Goal: Navigation & Orientation: Find specific page/section

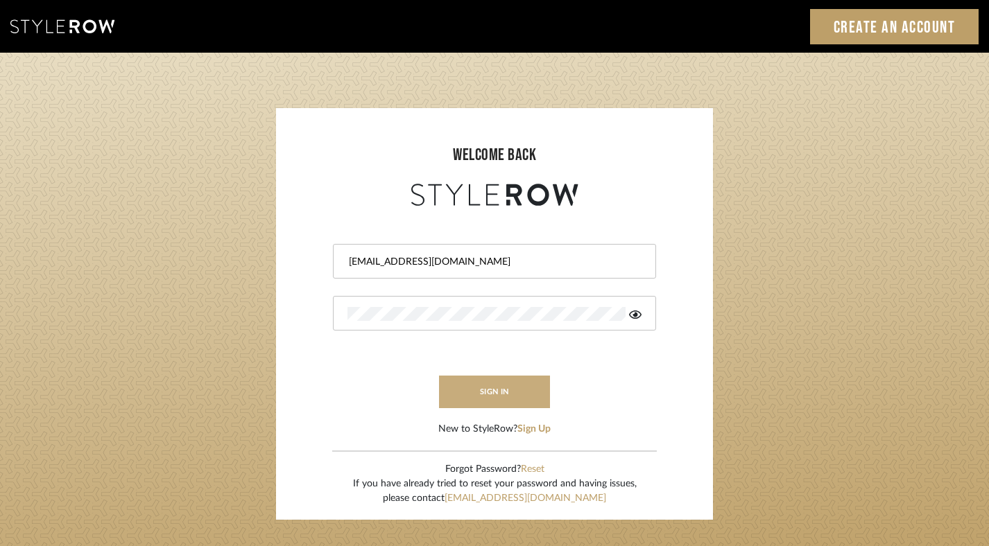
click at [481, 392] on button "sign in" at bounding box center [494, 392] width 111 height 33
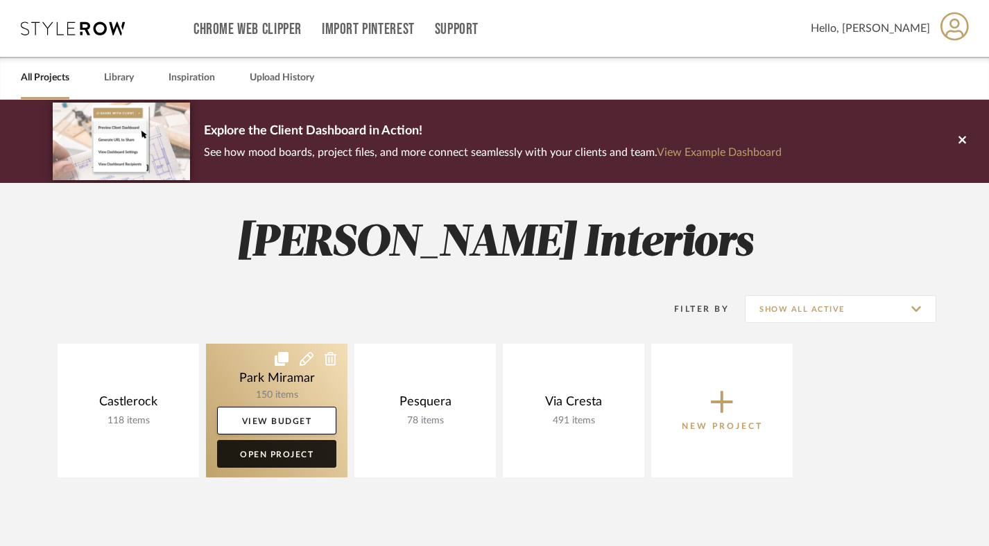
click at [266, 456] on link "Open Project" at bounding box center [276, 454] width 119 height 28
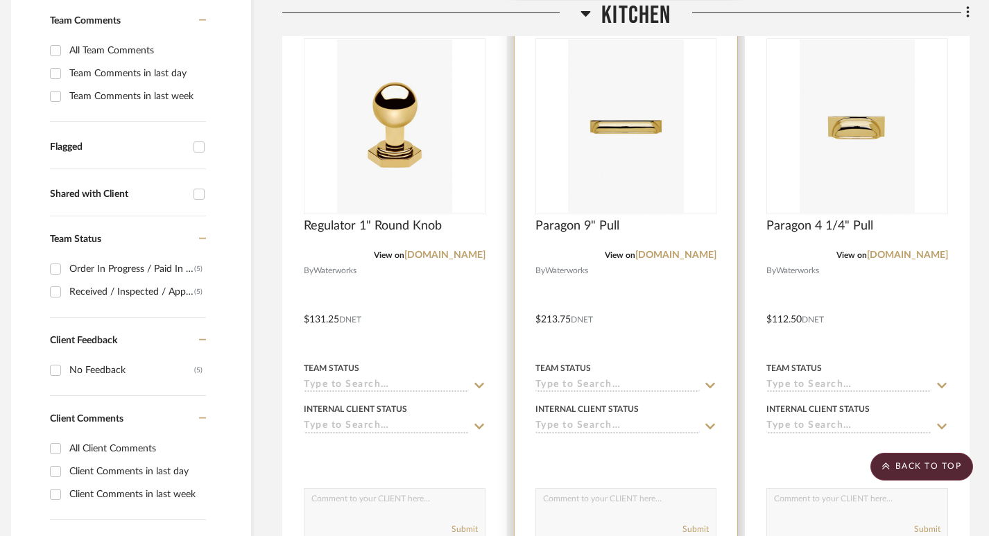
scroll to position [336, 10]
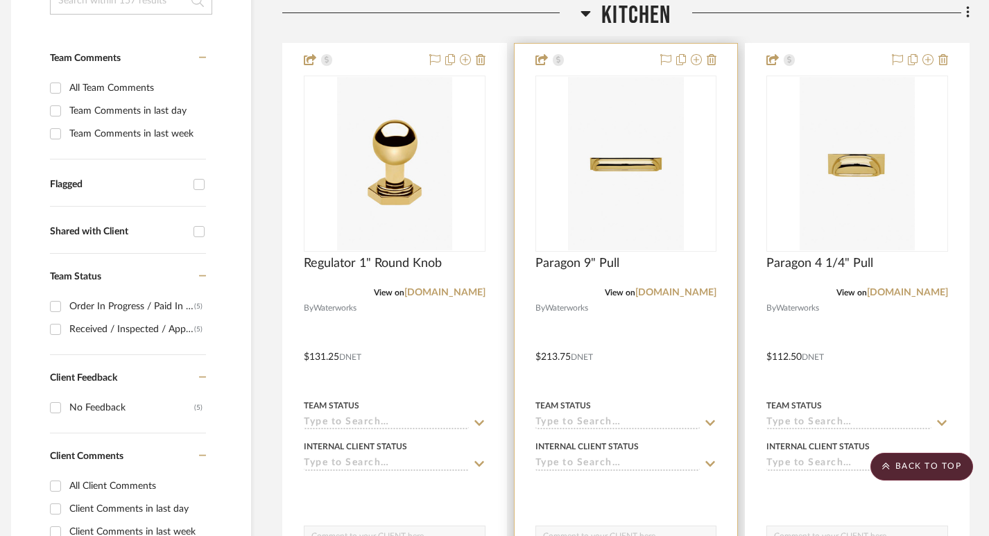
click at [620, 170] on img "0" at bounding box center [625, 163] width 115 height 173
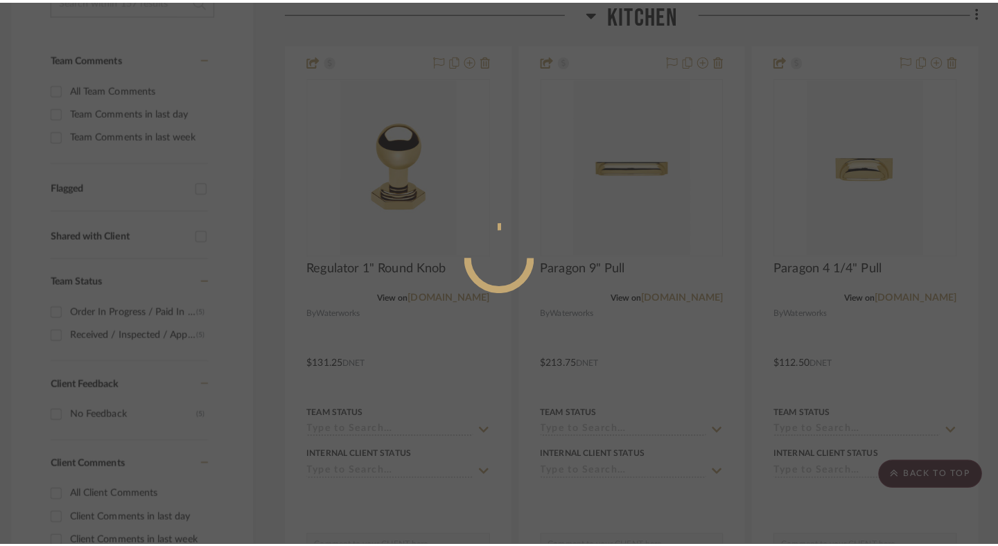
scroll to position [0, 0]
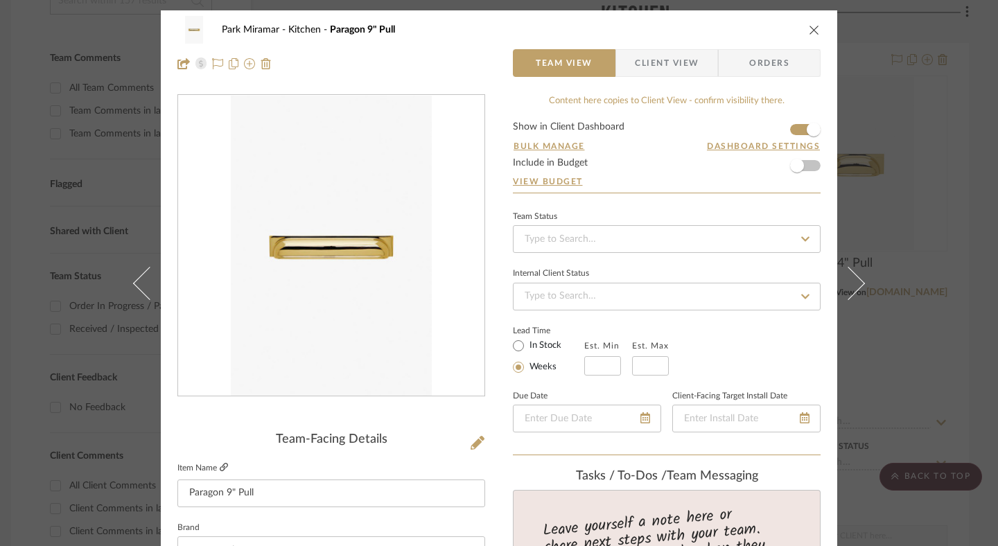
click at [220, 467] on icon at bounding box center [224, 467] width 8 height 8
click at [809, 32] on icon "close" at bounding box center [814, 29] width 11 height 11
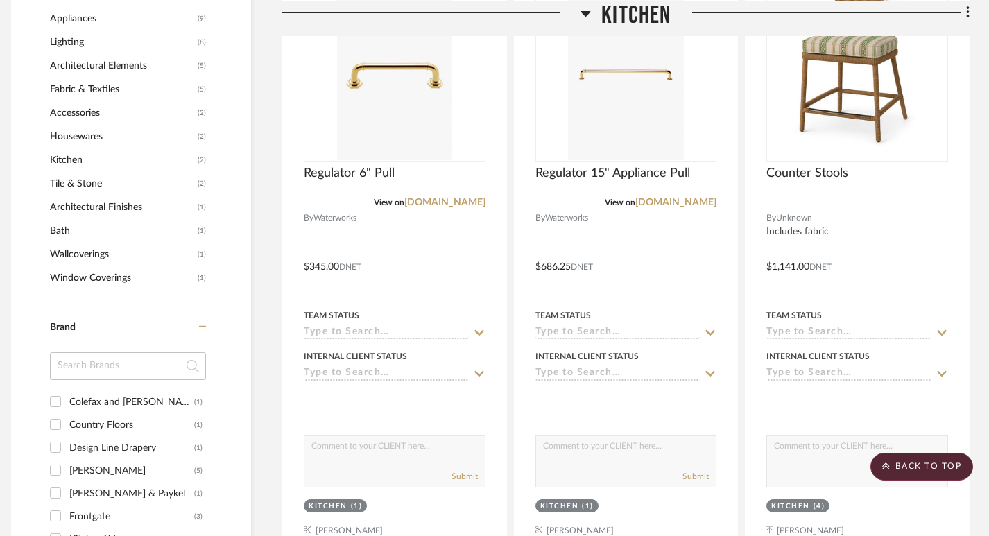
scroll to position [1039, 10]
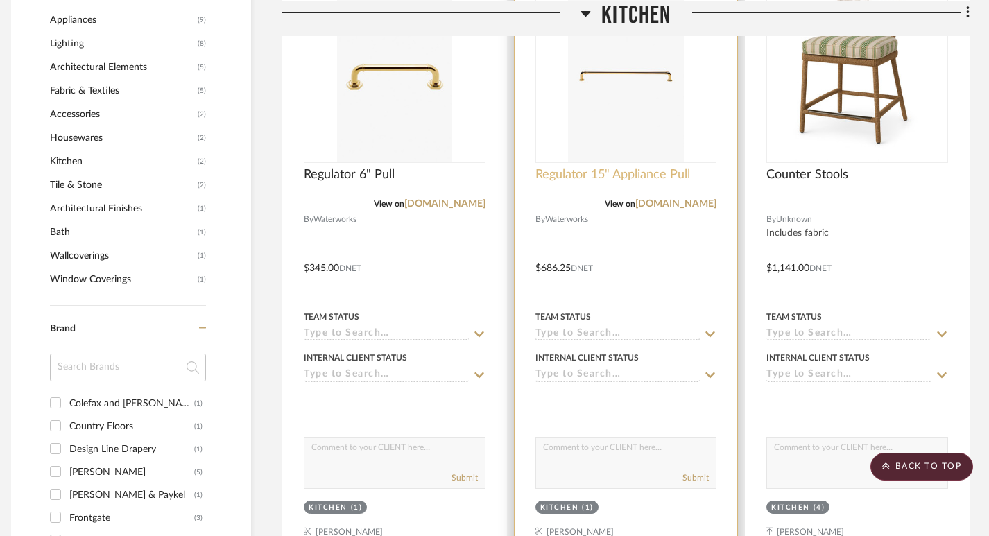
click at [645, 182] on span "Regulator 15" Appliance Pull" at bounding box center [612, 174] width 155 height 15
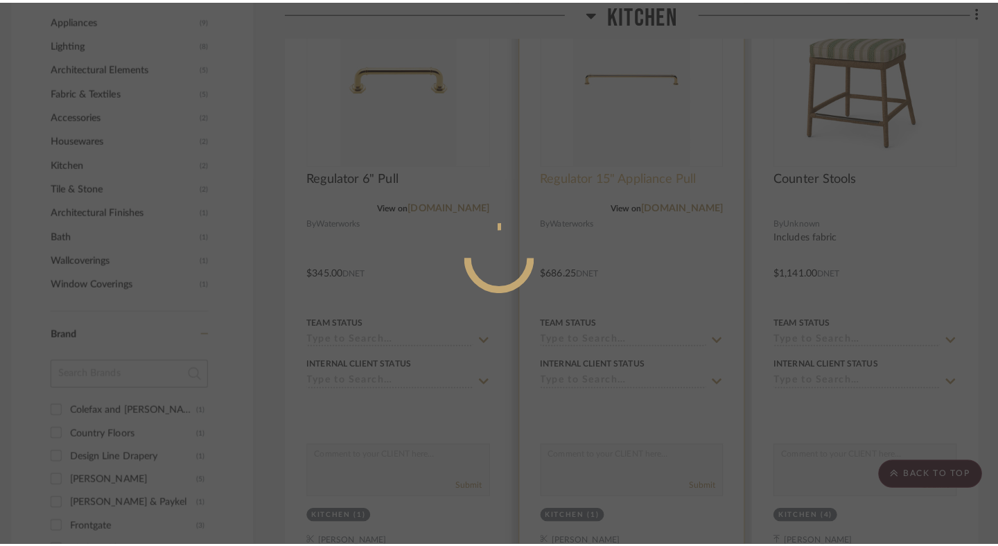
scroll to position [0, 0]
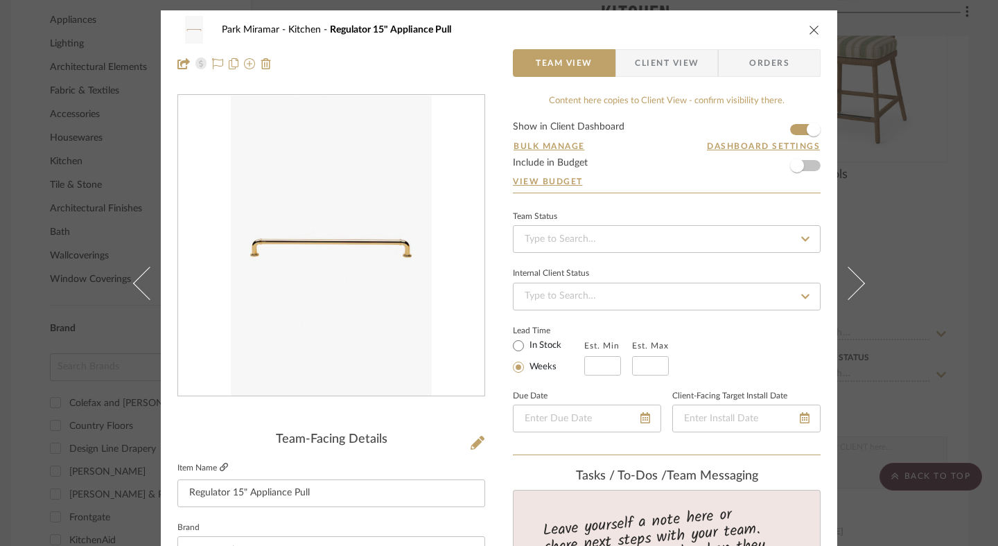
click at [220, 466] on icon at bounding box center [224, 467] width 8 height 8
